Goal: Information Seeking & Learning: Check status

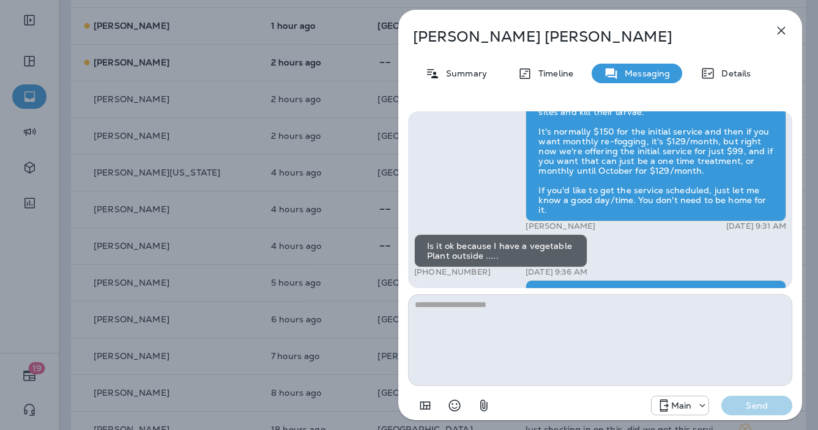
scroll to position [1, 0]
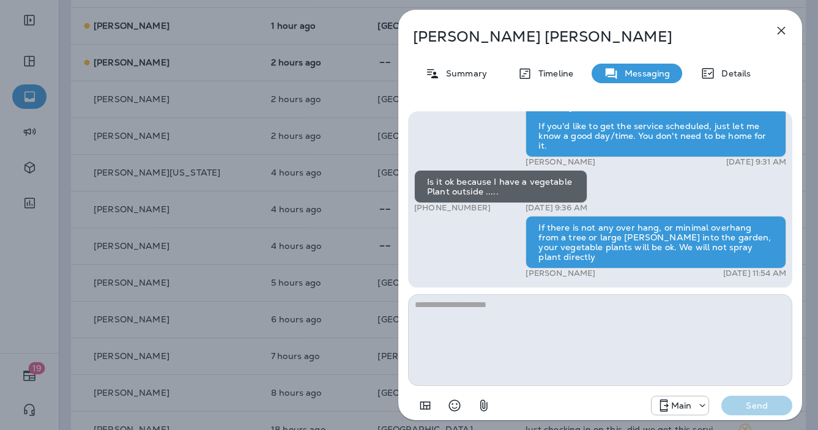
click at [778, 33] on icon "button" at bounding box center [781, 31] width 8 height 8
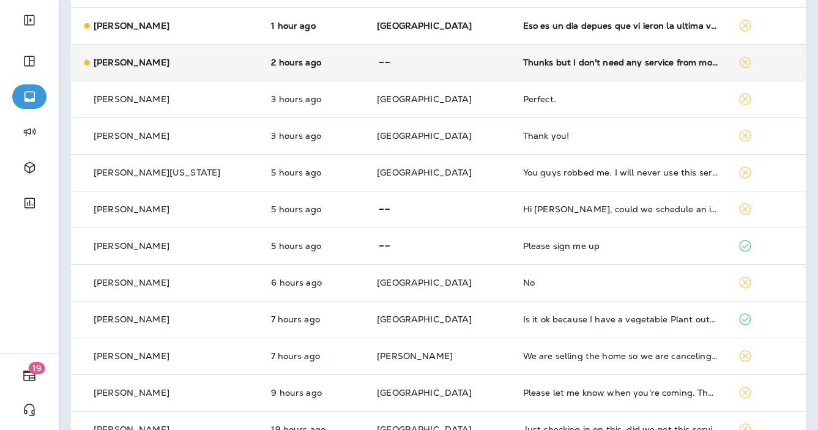
click at [464, 70] on td at bounding box center [440, 62] width 146 height 37
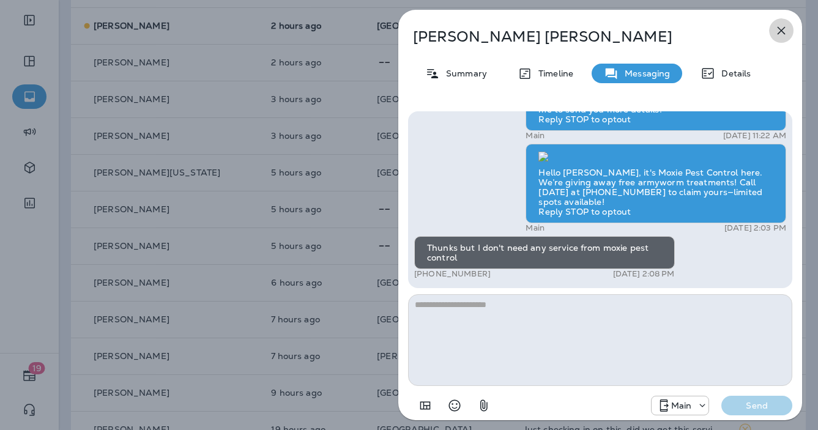
click at [780, 26] on icon "button" at bounding box center [780, 30] width 15 height 15
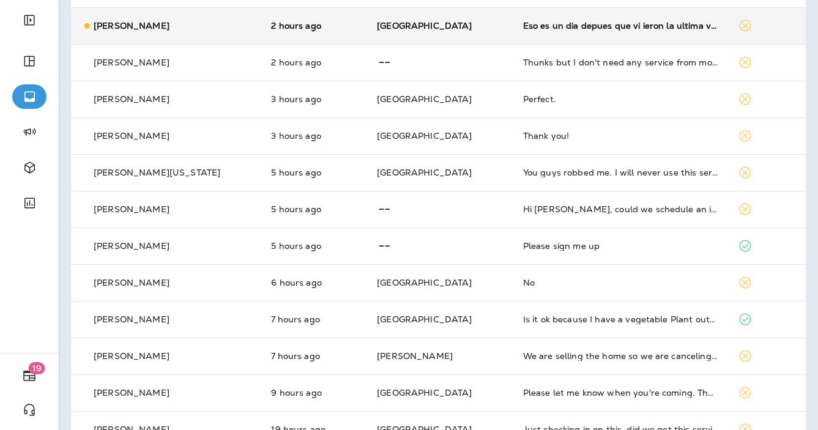
click at [427, 31] on td "[GEOGRAPHIC_DATA]" at bounding box center [440, 25] width 146 height 37
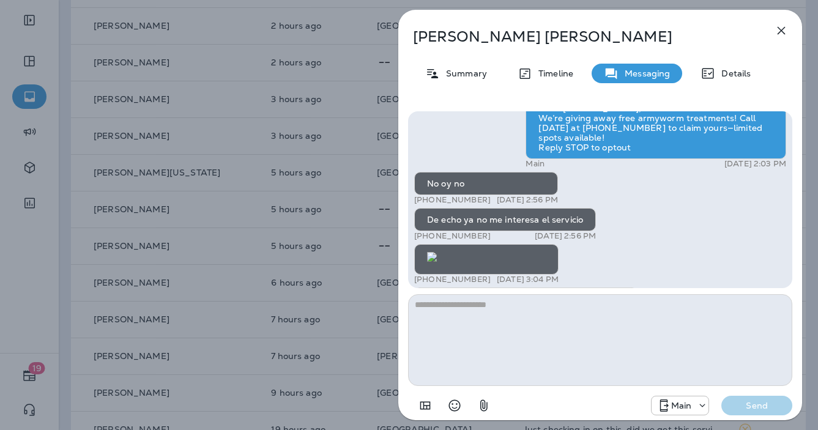
scroll to position [1, 0]
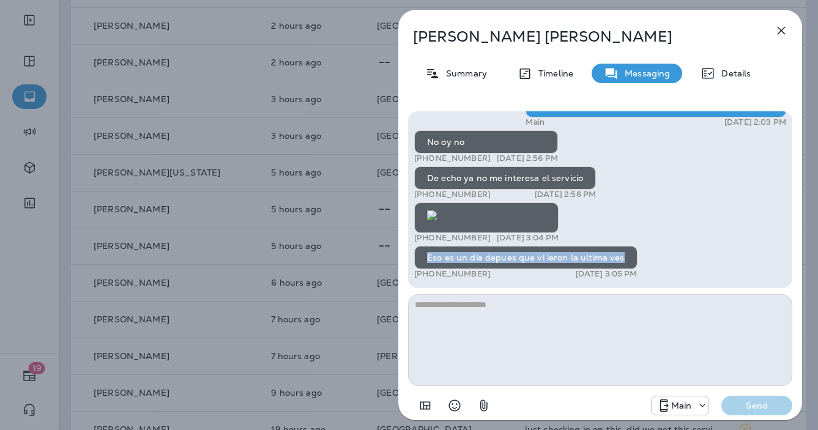
drag, startPoint x: 427, startPoint y: 259, endPoint x: 612, endPoint y: 259, distance: 184.7
click at [622, 258] on div "Eso es un dia depues que vi ieron la ultima ves" at bounding box center [525, 257] width 223 height 23
copy div "Eso es un dia depues que vi ieron la ultima ves"
click at [338, 76] on div "[PERSON_NAME] Summary Timeline Messaging Details Hello [PERSON_NAME], it's Moxi…" at bounding box center [409, 215] width 818 height 430
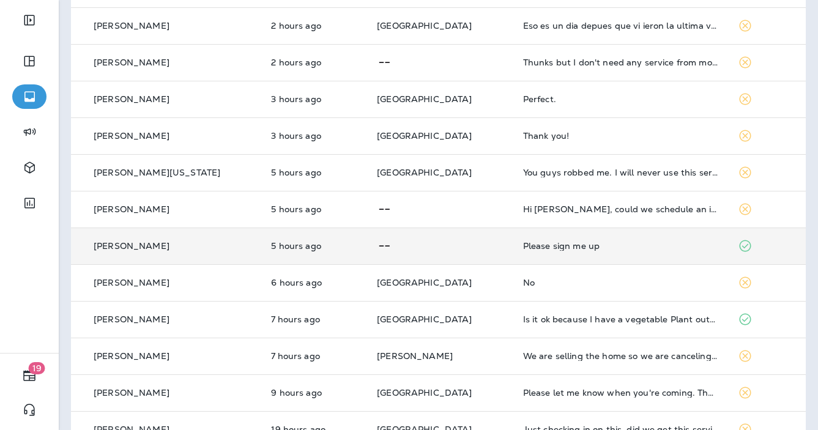
click at [470, 243] on td at bounding box center [440, 245] width 146 height 37
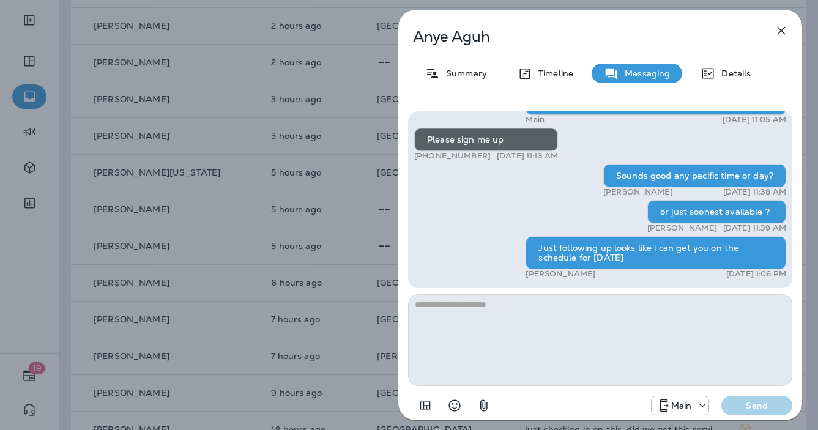
click at [284, 190] on div "[PERSON_NAME] Summary Timeline Messaging Details Get your lawn summer-ready wit…" at bounding box center [409, 215] width 818 height 430
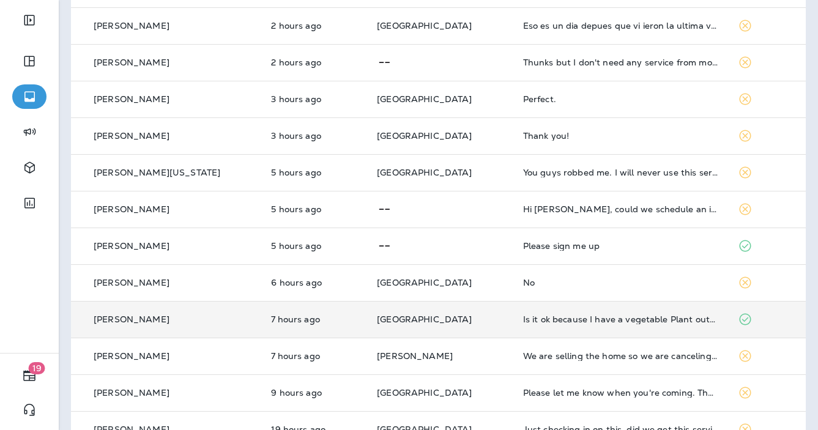
click at [457, 311] on td "[GEOGRAPHIC_DATA]" at bounding box center [440, 319] width 146 height 37
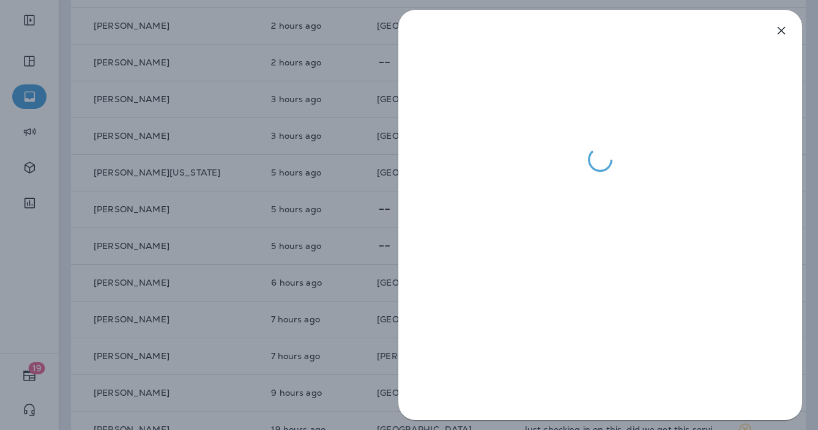
click at [379, 254] on div at bounding box center [409, 215] width 818 height 430
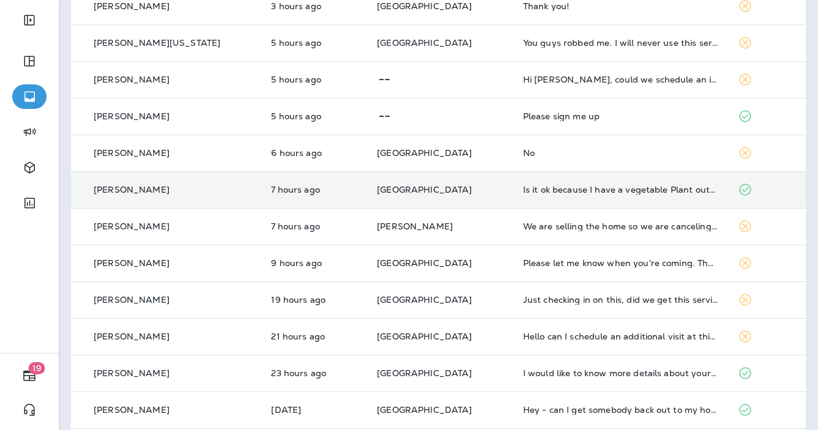
scroll to position [282, 0]
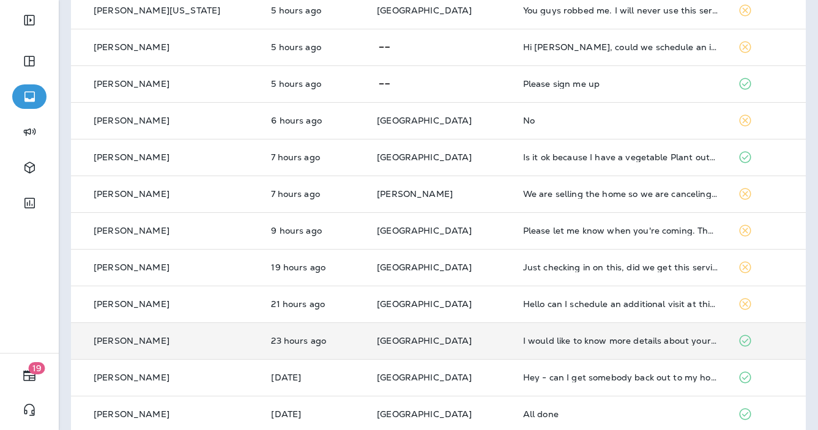
click at [474, 330] on td "[GEOGRAPHIC_DATA]" at bounding box center [440, 340] width 146 height 37
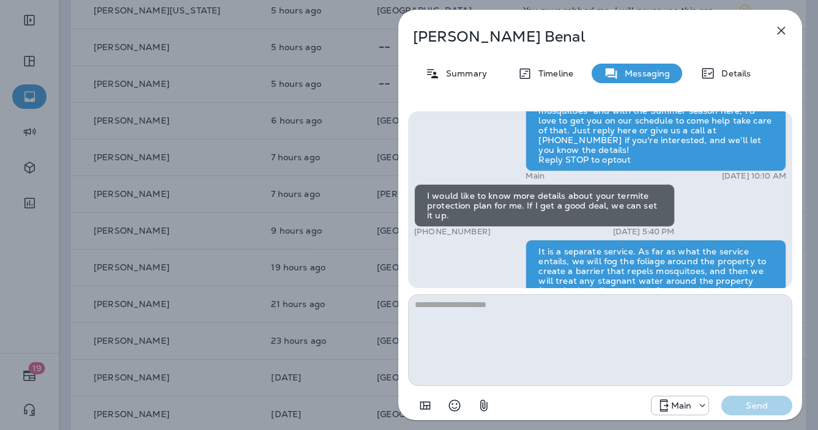
scroll to position [-177, 0]
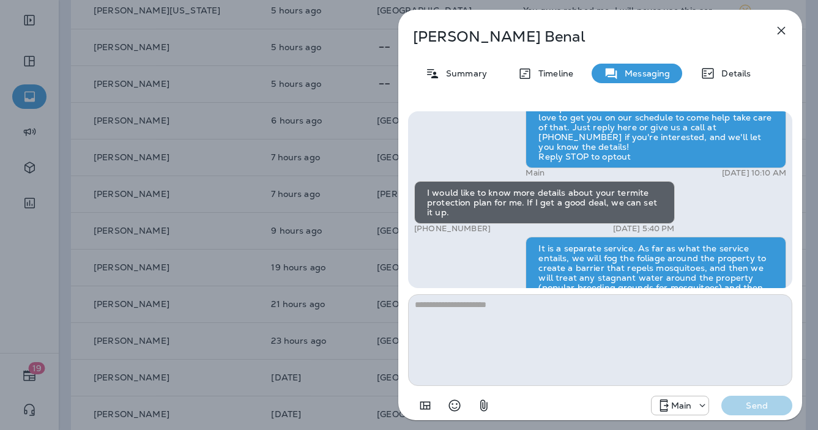
click at [310, 201] on div "[PERSON_NAME] Summary Timeline Messaging Details Hi [PERSON_NAME] , this is [PE…" at bounding box center [409, 215] width 818 height 430
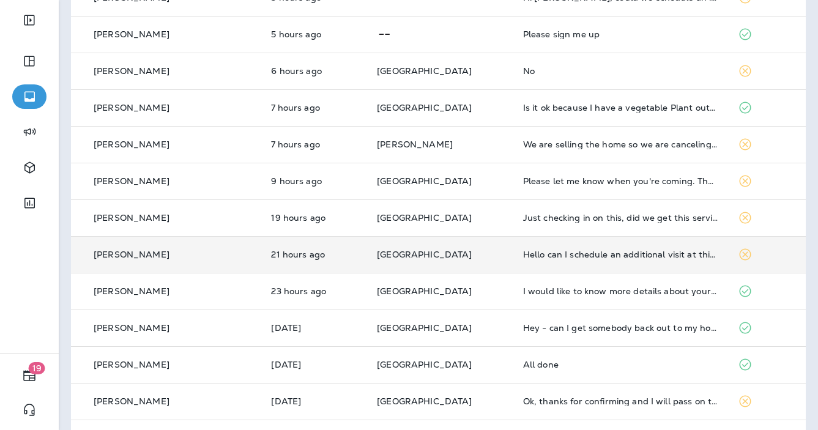
scroll to position [338, 0]
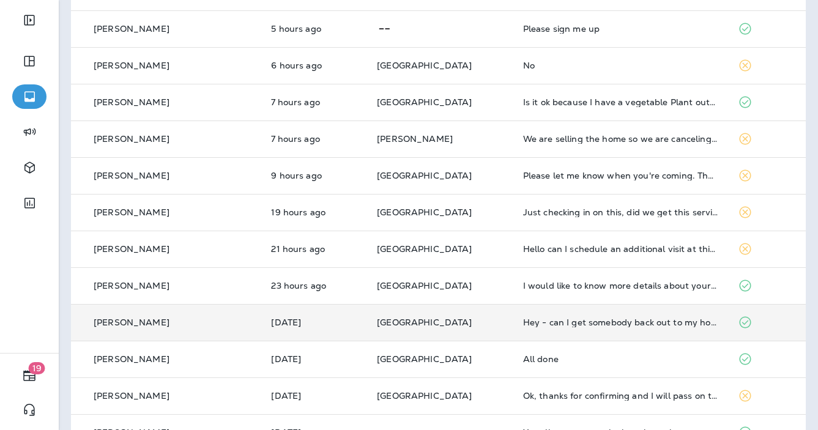
click at [460, 320] on p "[GEOGRAPHIC_DATA]" at bounding box center [440, 322] width 127 height 10
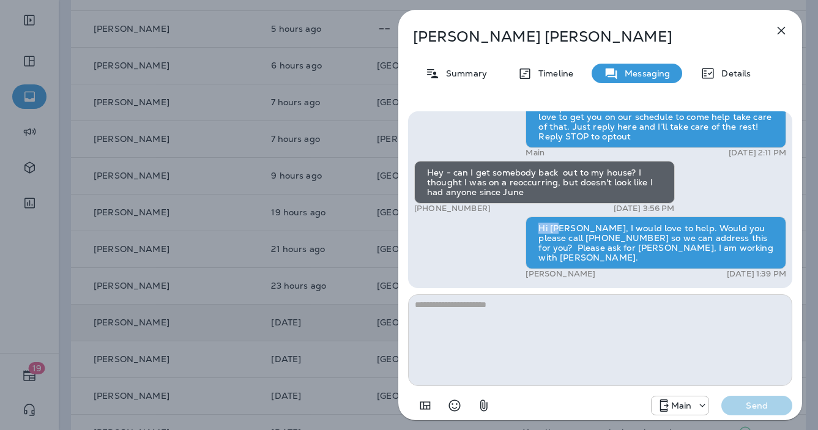
drag, startPoint x: 538, startPoint y: 237, endPoint x: 561, endPoint y: 240, distance: 22.8
click at [561, 240] on div "Hi [PERSON_NAME], I would love to help. Would you please call [PHONE_NUMBER] so…" at bounding box center [655, 242] width 260 height 53
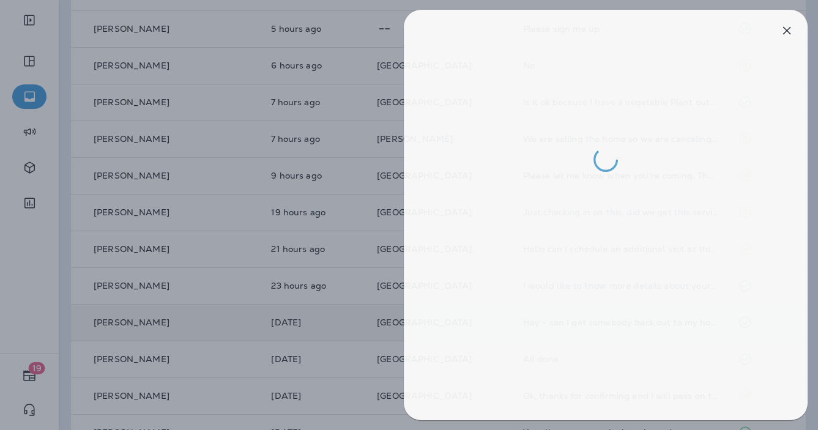
click at [386, 238] on div at bounding box center [415, 215] width 818 height 430
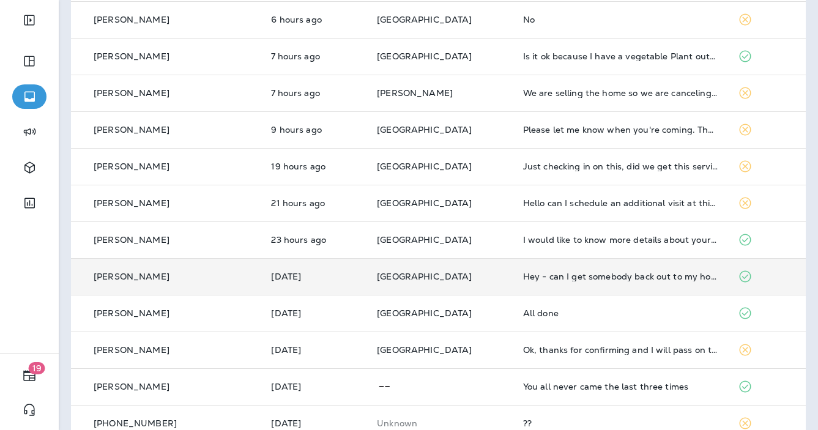
scroll to position [385, 0]
click at [465, 274] on p "[GEOGRAPHIC_DATA]" at bounding box center [440, 275] width 127 height 10
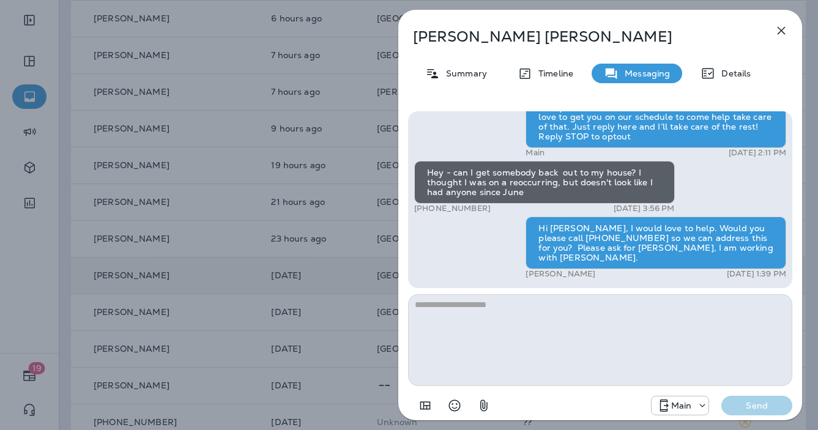
click at [363, 264] on div "[PERSON_NAME] Summary Timeline Messaging Details Hi, [PERSON_NAME] , this is [P…" at bounding box center [409, 215] width 818 height 430
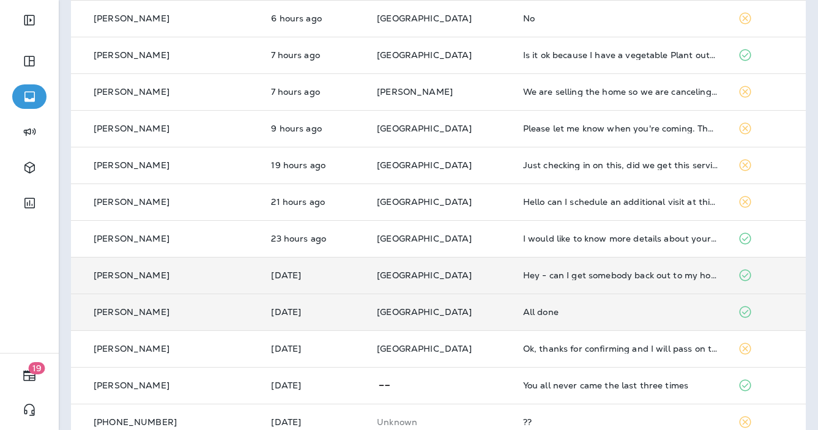
click at [468, 311] on td "[GEOGRAPHIC_DATA]" at bounding box center [440, 311] width 146 height 37
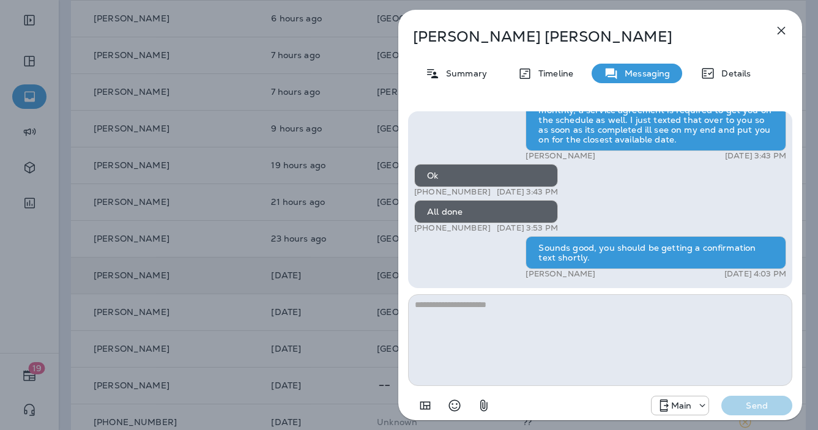
click at [371, 282] on div "[PERSON_NAME] Summary Timeline Messaging Details Exciting News! [PERSON_NAME]’s…" at bounding box center [409, 215] width 818 height 430
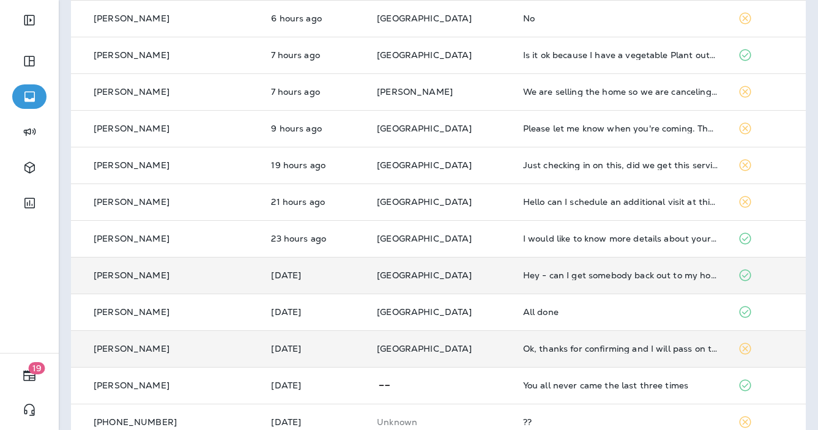
click at [473, 352] on td "[GEOGRAPHIC_DATA]" at bounding box center [440, 348] width 146 height 37
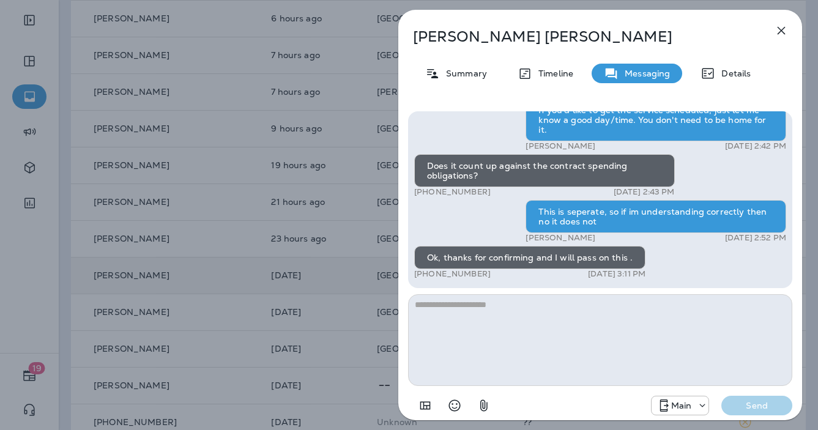
click at [406, 186] on div "Hi [PERSON_NAME] , this is [PERSON_NAME] with Moxie Pest Control. We know Summe…" at bounding box center [600, 265] width 404 height 326
click at [369, 191] on div "[PERSON_NAME] Summary Timeline Messaging Details Hi [PERSON_NAME] , this is [PE…" at bounding box center [409, 215] width 818 height 430
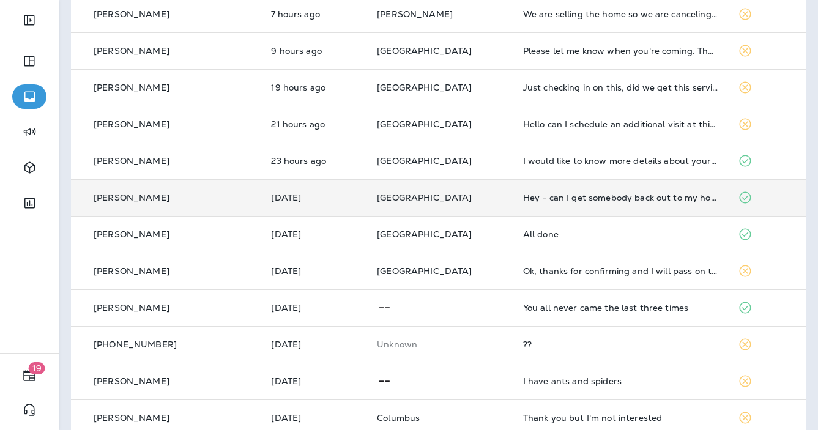
scroll to position [518, 0]
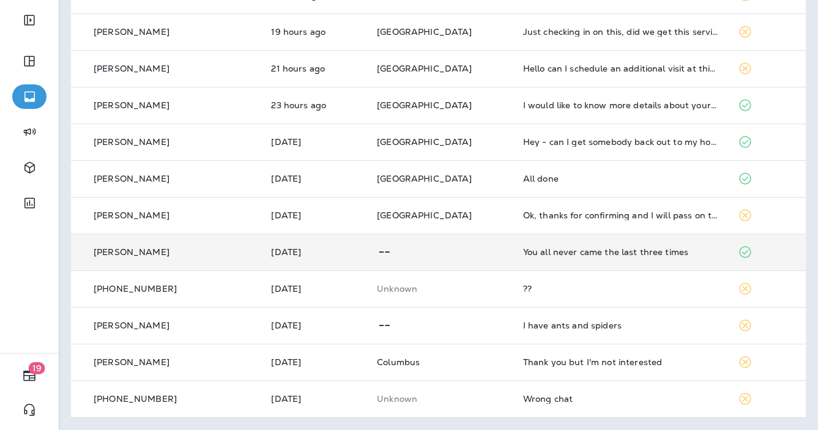
click at [473, 246] on td at bounding box center [440, 252] width 146 height 37
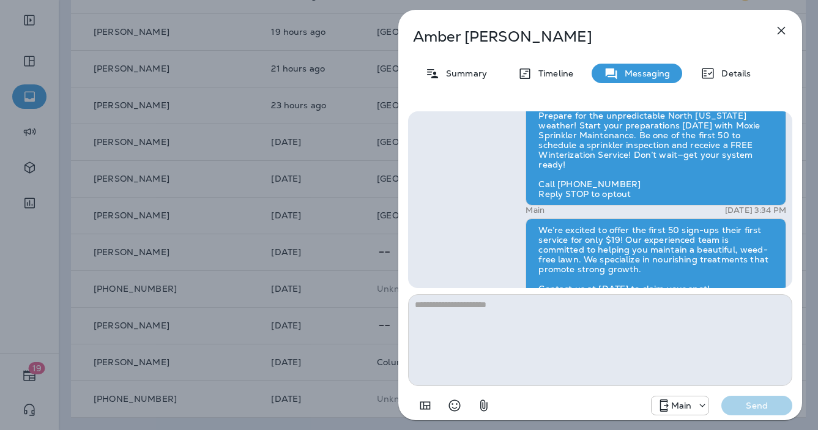
scroll to position [-553, 0]
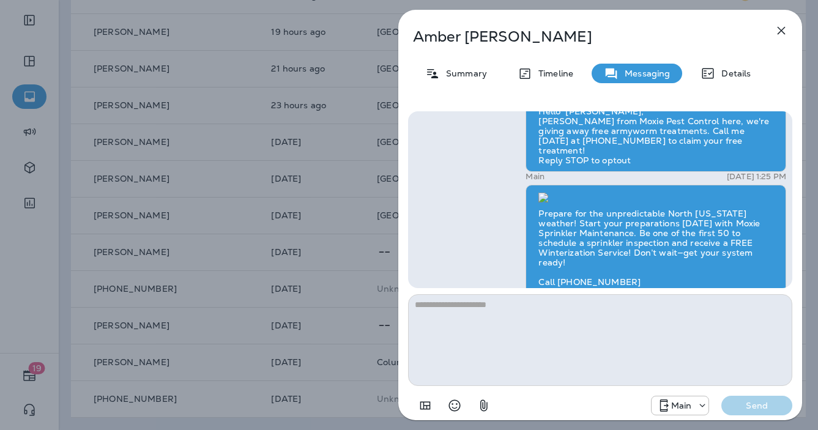
click at [293, 199] on div "[PERSON_NAME] Summary Timeline Messaging Details Hello [PERSON_NAME], [PERSON_N…" at bounding box center [409, 215] width 818 height 430
